Goal: Information Seeking & Learning: Learn about a topic

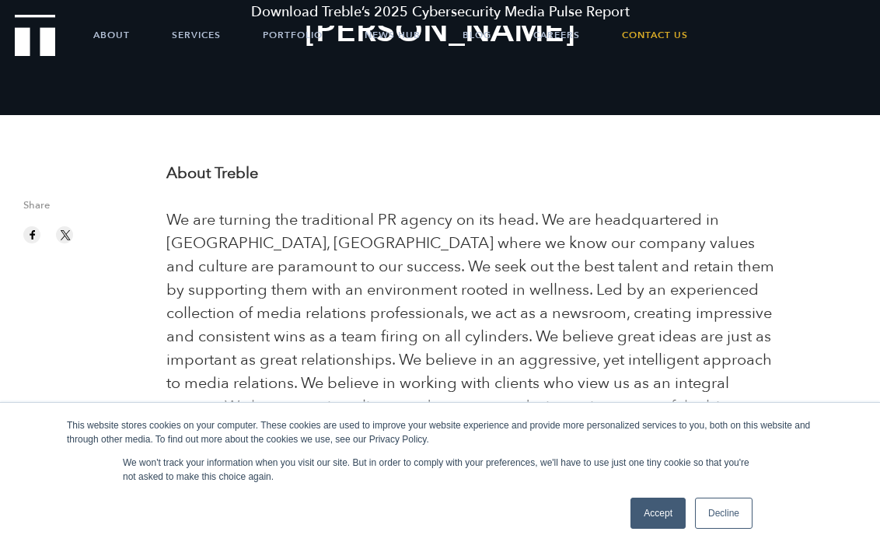
scroll to position [141, 0]
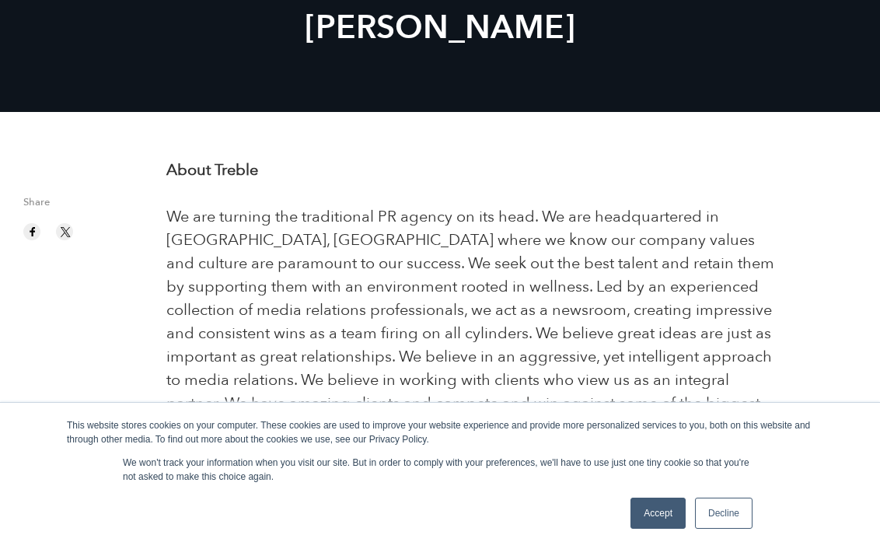
click at [655, 529] on link "Accept" at bounding box center [657, 512] width 55 height 31
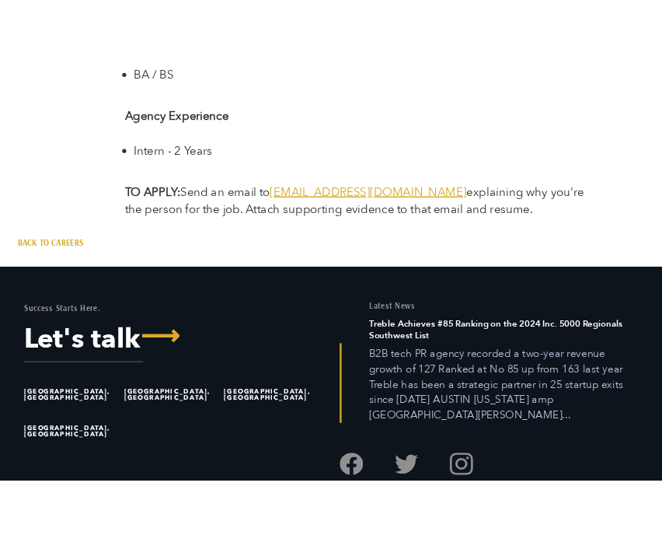
scroll to position [2781, 0]
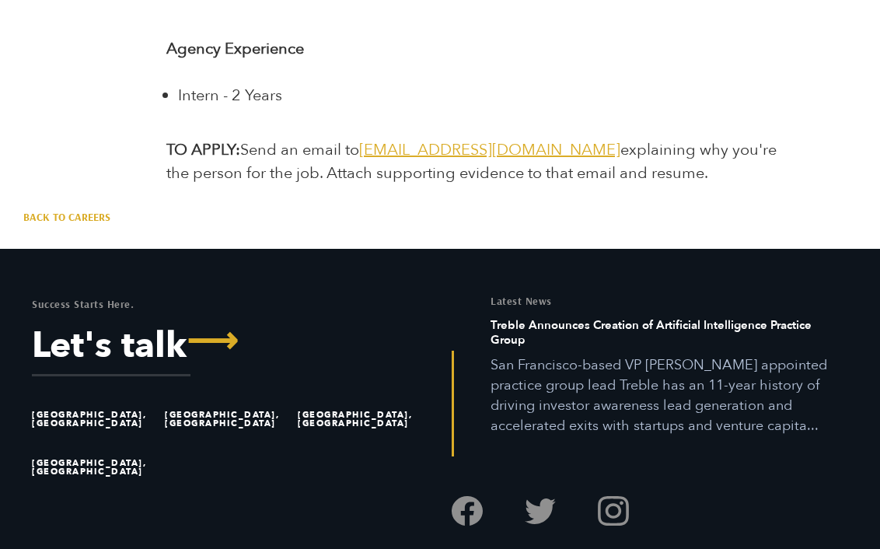
click at [560, 250] on footer "Success Starts Here. Let's talk ⟶ [GEOGRAPHIC_DATA], [GEOGRAPHIC_DATA] [GEOGRAP…" at bounding box center [440, 426] width 880 height 354
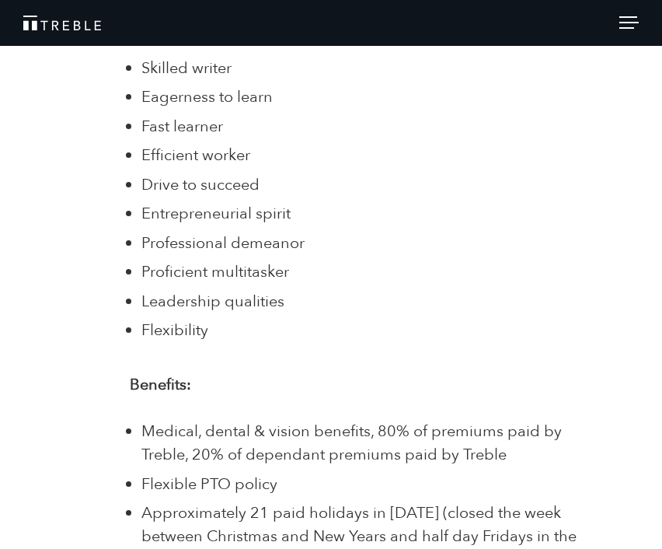
click at [405, 251] on li "Professional demeanor" at bounding box center [363, 243] width 445 height 23
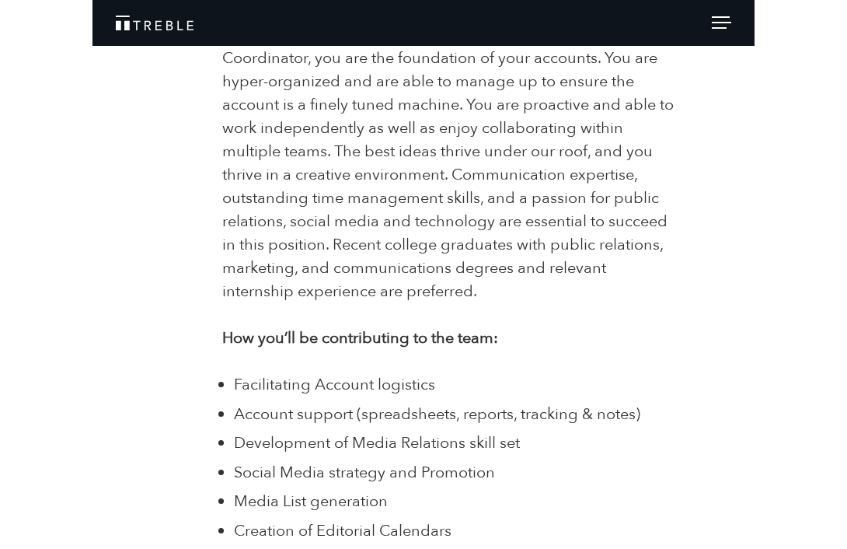
scroll to position [1181, 0]
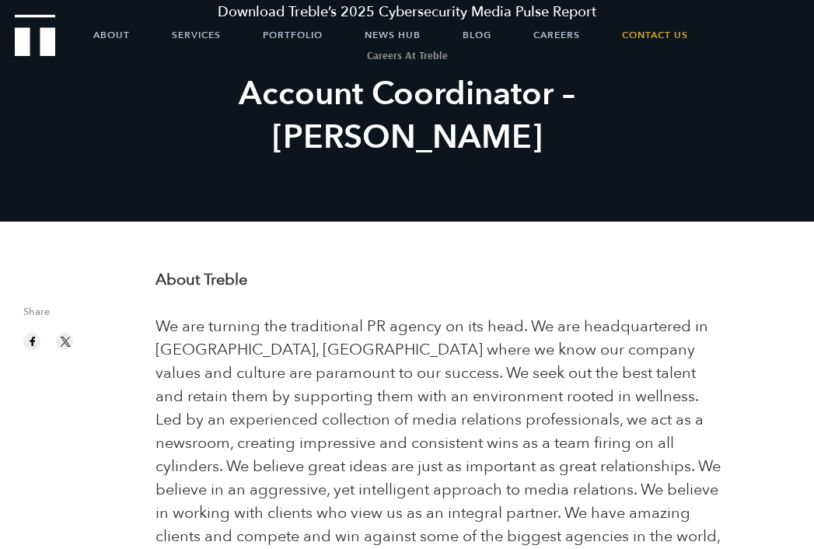
scroll to position [41, 0]
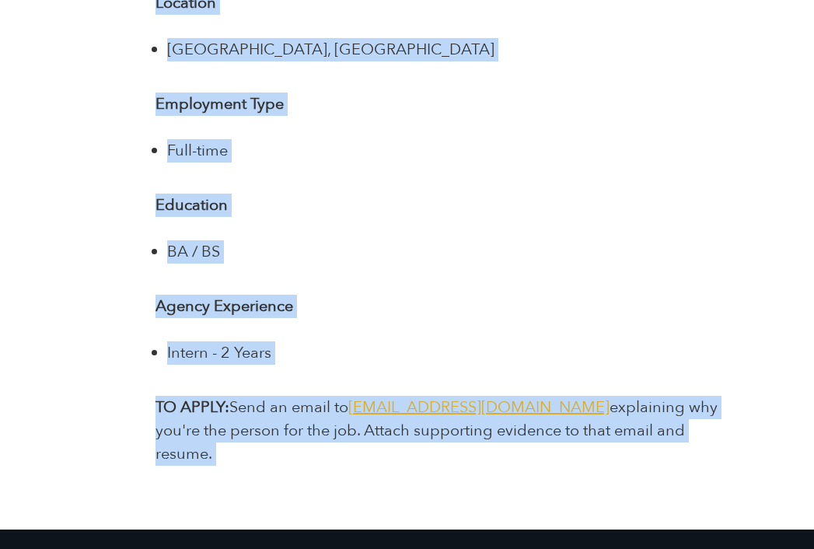
scroll to position [2644, 0]
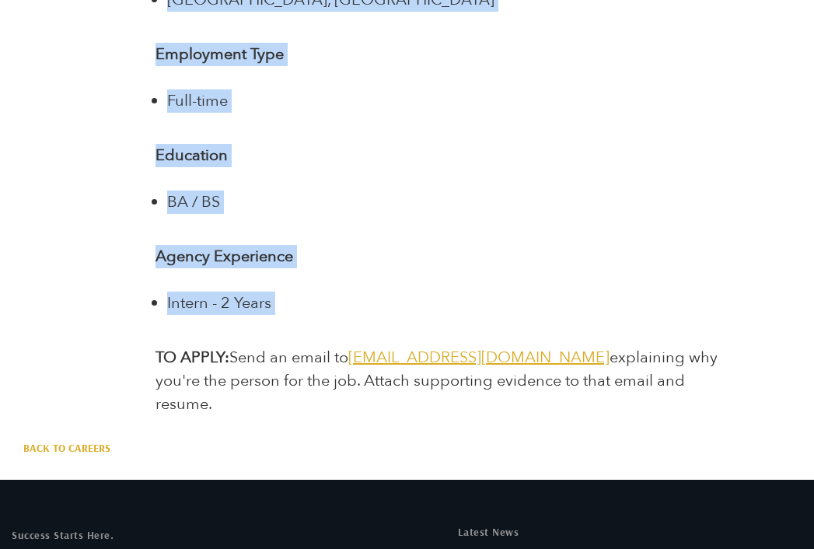
drag, startPoint x: 152, startPoint y: 95, endPoint x: 304, endPoint y: 329, distance: 279.2
copy div "About you Treble is seeking an energetic, creative, and highly driven professio…"
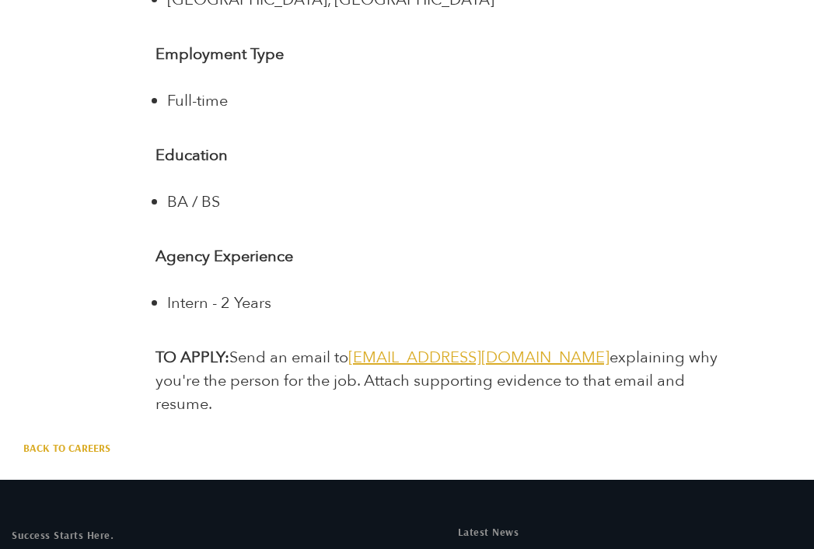
drag, startPoint x: 0, startPoint y: 184, endPoint x: -1, endPoint y: -2644, distance: 2828.5
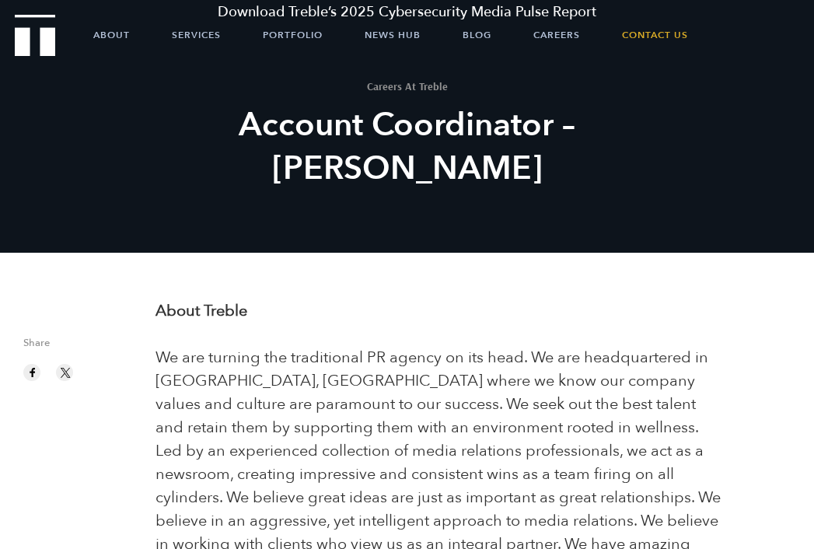
scroll to position [0, 0]
